Goal: Task Accomplishment & Management: Manage account settings

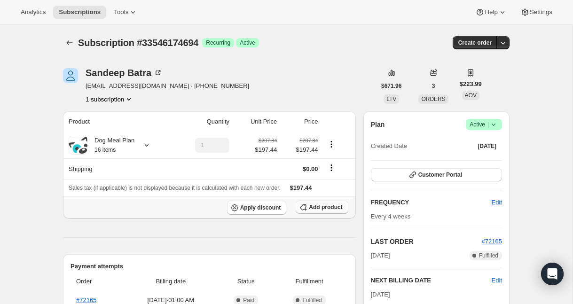
click at [315, 210] on span "Add product" at bounding box center [325, 208] width 33 height 8
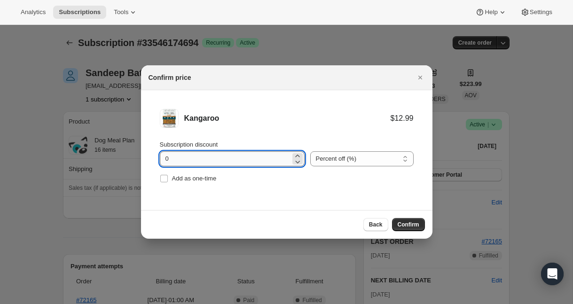
click at [165, 159] on input "0" at bounding box center [225, 158] width 131 height 15
type input "100"
click at [161, 178] on input "Add as one-time" at bounding box center [164, 179] width 8 height 8
checkbox input "true"
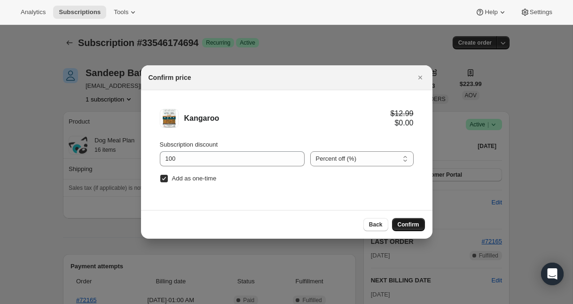
click at [407, 221] on span "Confirm" at bounding box center [409, 225] width 22 height 8
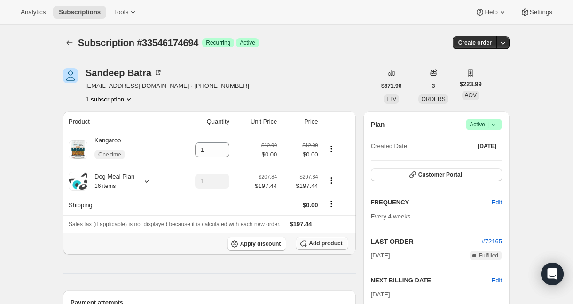
click at [313, 246] on span "Add product" at bounding box center [325, 244] width 33 height 8
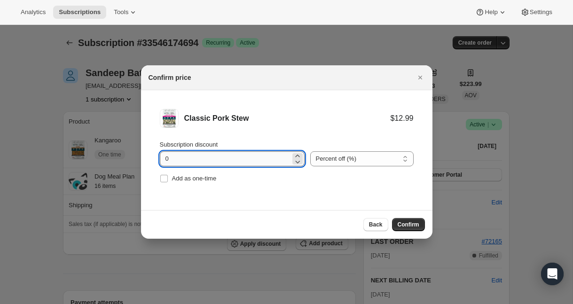
click at [164, 159] on input "0" at bounding box center [225, 158] width 131 height 15
type input "100"
click at [160, 178] on input "Add as one-time" at bounding box center [164, 179] width 8 height 8
checkbox input "true"
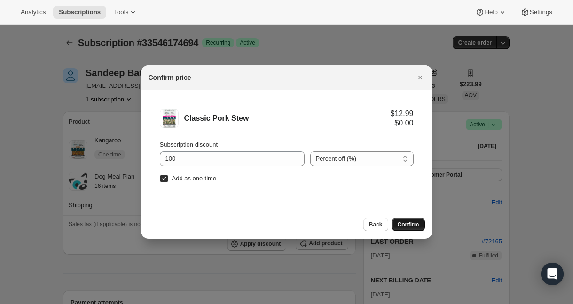
click at [419, 224] on span "Confirm" at bounding box center [409, 225] width 22 height 8
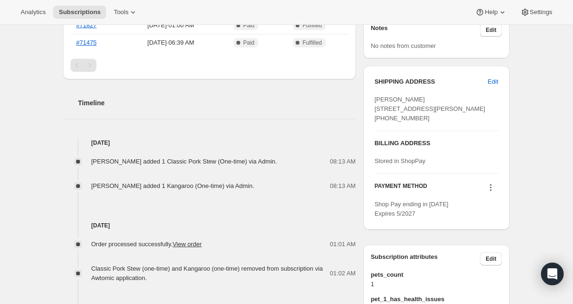
scroll to position [392, 0]
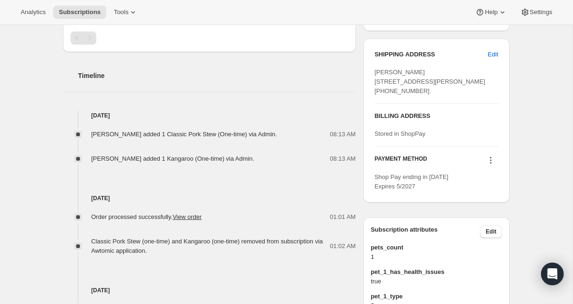
click at [235, 146] on div "[PERSON_NAME] added 1 Classic Pork Stew (One-time) via Admin. 08:13 AM [PERSON_…" at bounding box center [209, 141] width 293 height 43
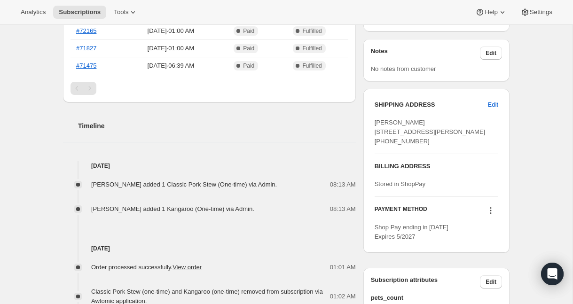
scroll to position [473, 0]
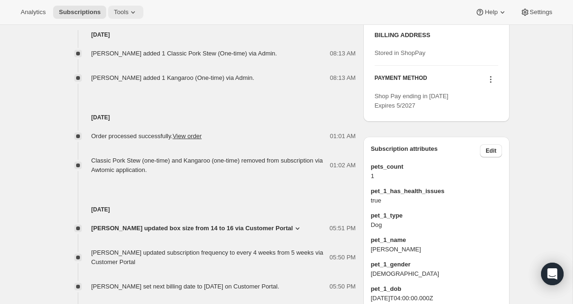
click at [137, 17] on button "Tools" at bounding box center [125, 12] width 35 height 13
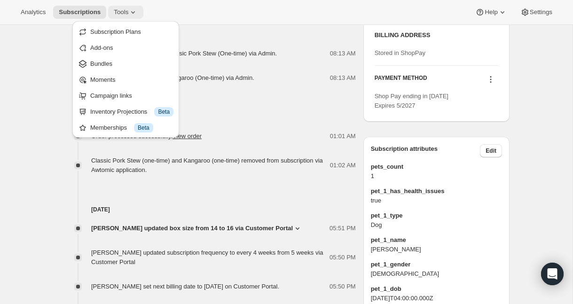
click at [137, 17] on button "Tools" at bounding box center [125, 12] width 35 height 13
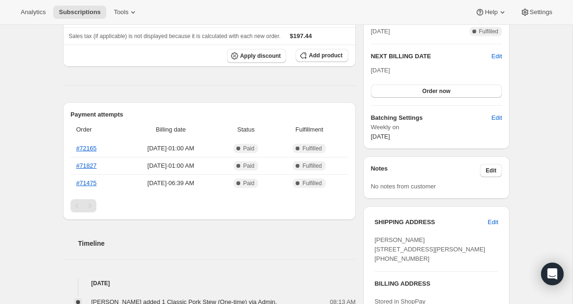
scroll to position [286, 0]
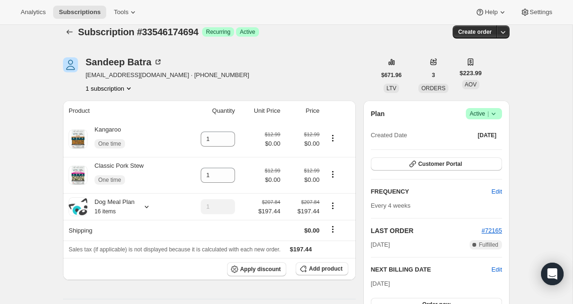
scroll to position [0, 0]
